Goal: Task Accomplishment & Management: Manage account settings

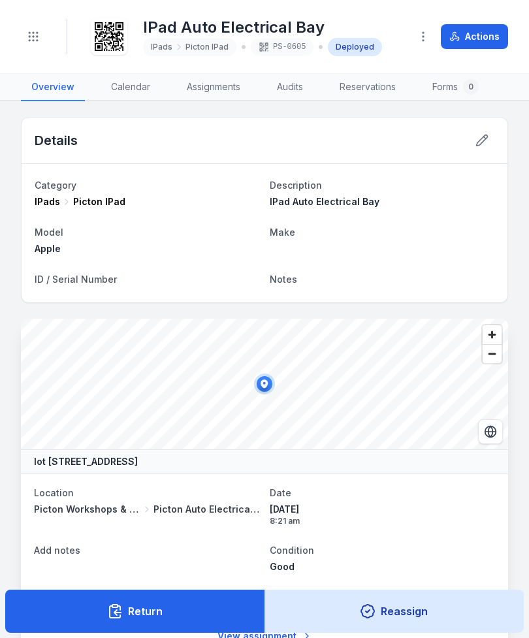
click at [33, 35] on icon "Toggle navigation" at bounding box center [33, 36] width 13 height 13
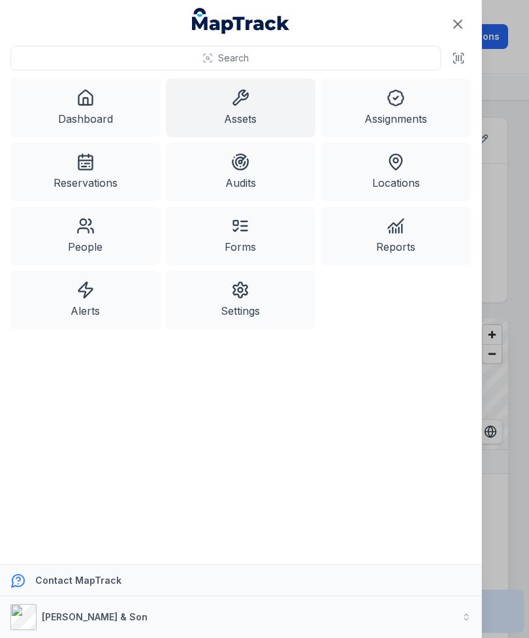
click at [231, 115] on link "Assets" at bounding box center [241, 107] width 150 height 59
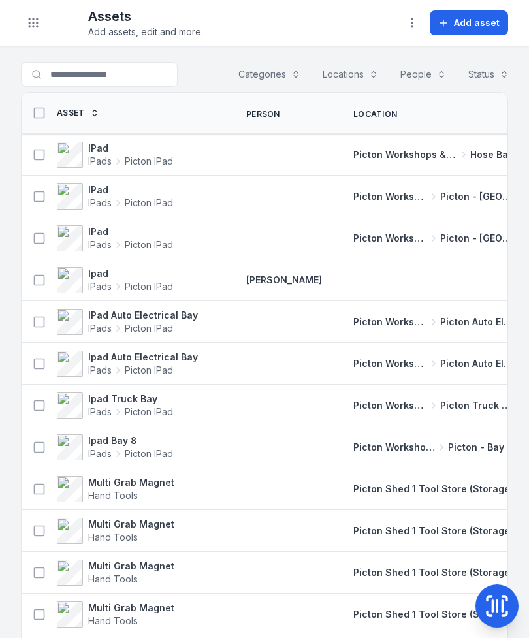
click at [163, 325] on span "Picton IPad" at bounding box center [149, 328] width 48 height 13
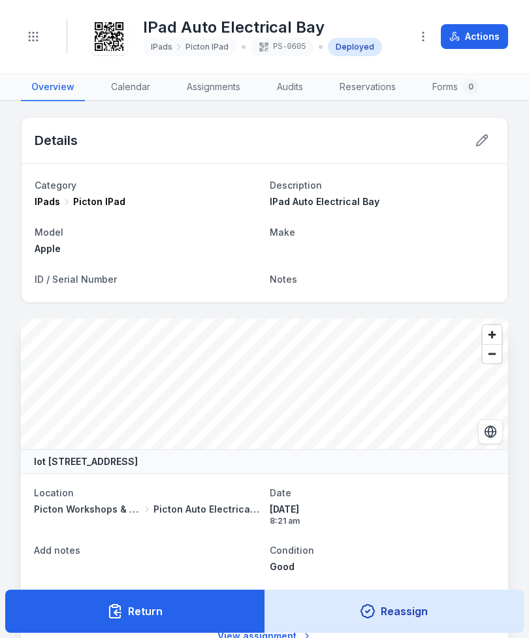
click at [478, 138] on icon at bounding box center [481, 140] width 13 height 13
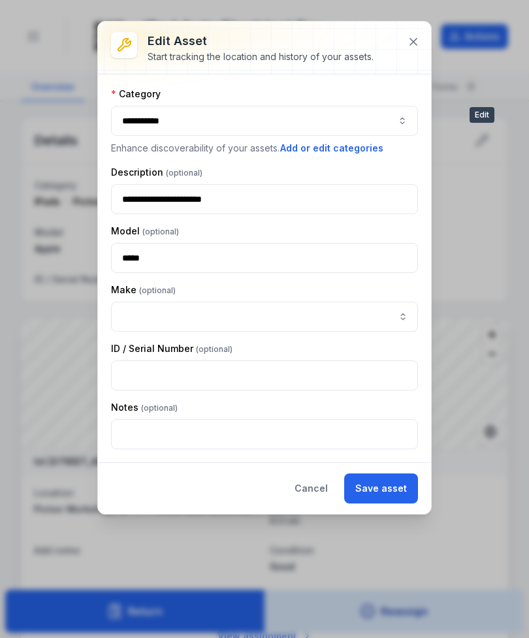
click at [410, 40] on icon at bounding box center [413, 41] width 13 height 13
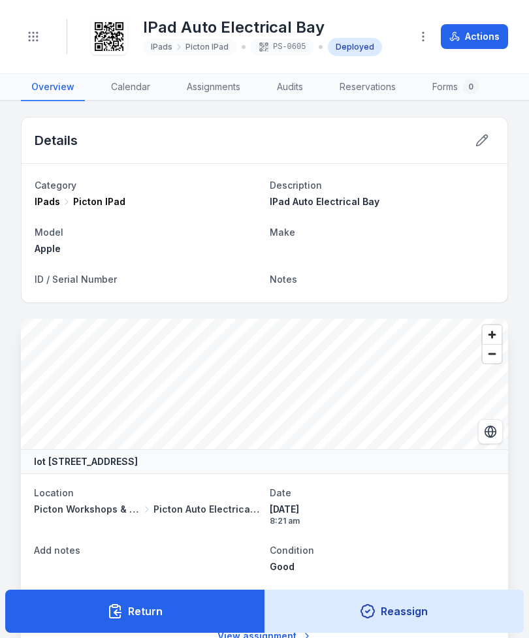
click at [219, 89] on link "Assignments" at bounding box center [213, 87] width 74 height 27
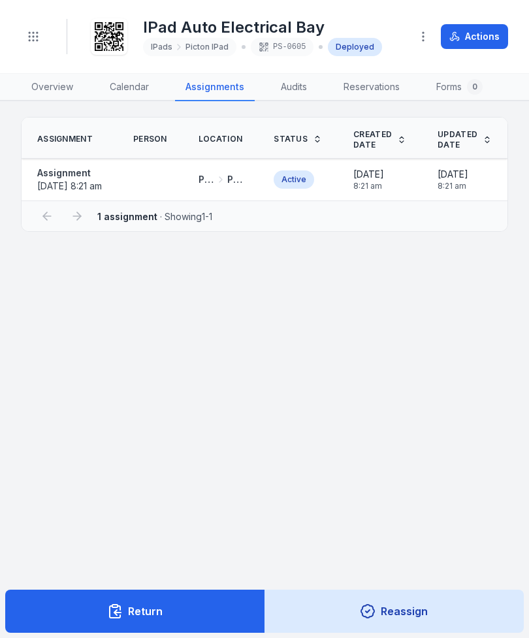
click at [54, 86] on link "Overview" at bounding box center [52, 87] width 63 height 27
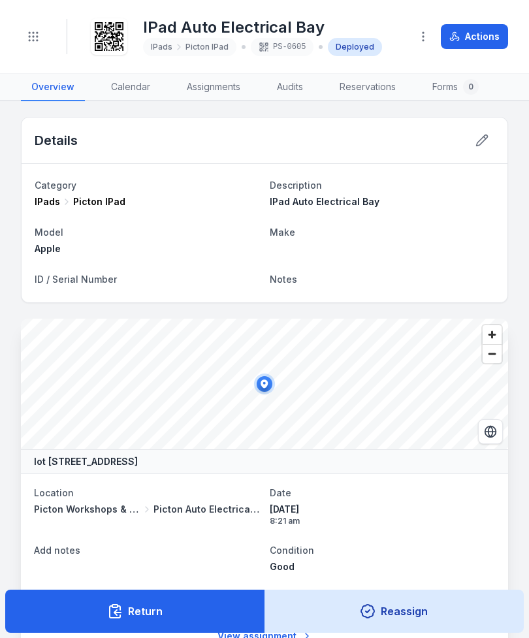
click at [425, 33] on icon "button" at bounding box center [423, 36] width 13 height 13
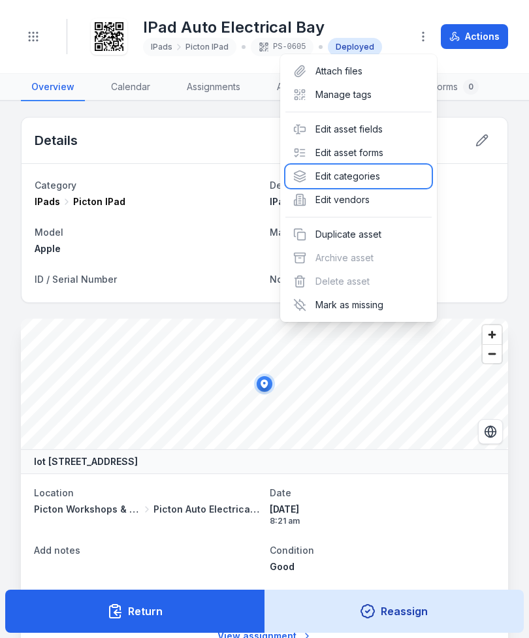
click at [367, 167] on div "Edit categories" at bounding box center [358, 177] width 146 height 24
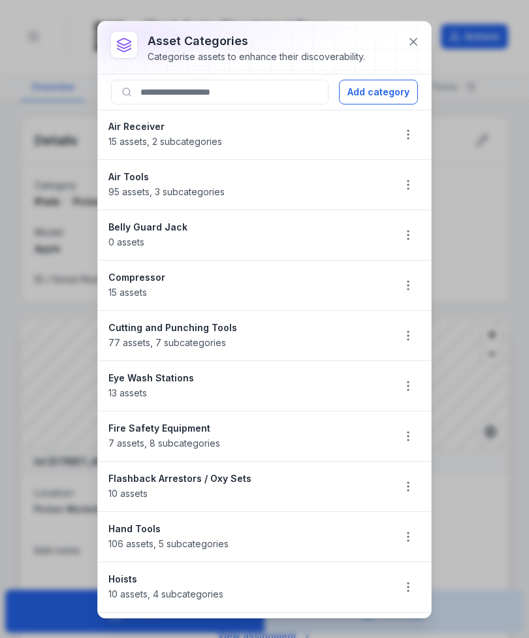
click at [412, 44] on icon at bounding box center [413, 42] width 7 height 7
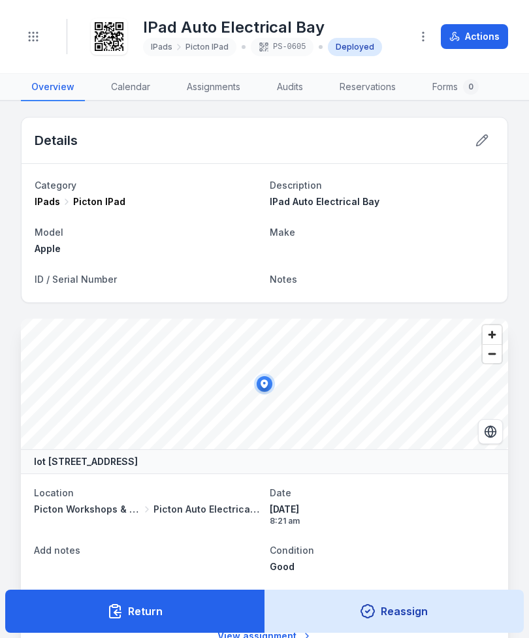
click at [426, 31] on icon "button" at bounding box center [423, 36] width 13 height 13
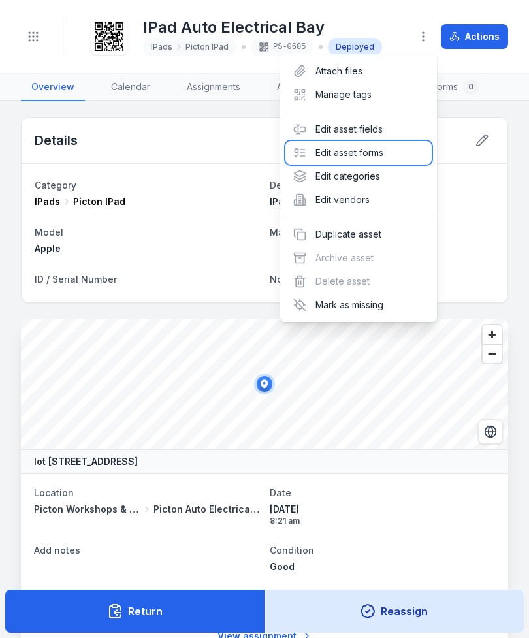
click at [372, 152] on div "Edit asset forms" at bounding box center [358, 153] width 146 height 24
